Goal: Task Accomplishment & Management: Use online tool/utility

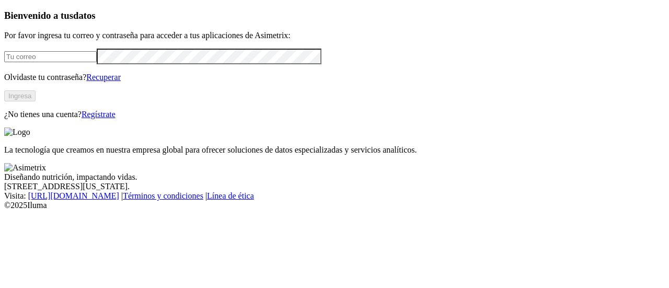
type input "[EMAIL_ADDRESS][DOMAIN_NAME]"
click at [36, 101] on button "Ingresa" at bounding box center [19, 95] width 31 height 11
type input "[EMAIL_ADDRESS][DOMAIN_NAME]"
click at [38, 101] on button "Ingresar" at bounding box center [21, 95] width 34 height 11
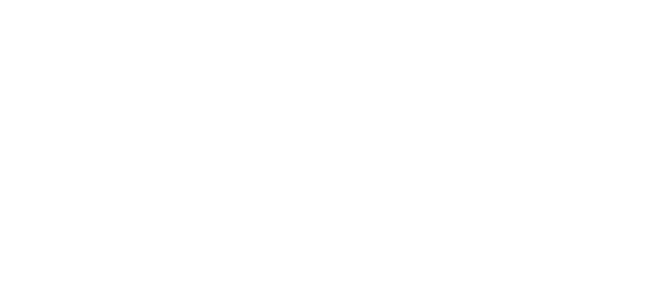
click at [25, 12] on icon at bounding box center [20, 213] width 32 height 418
